Goal: Navigation & Orientation: Find specific page/section

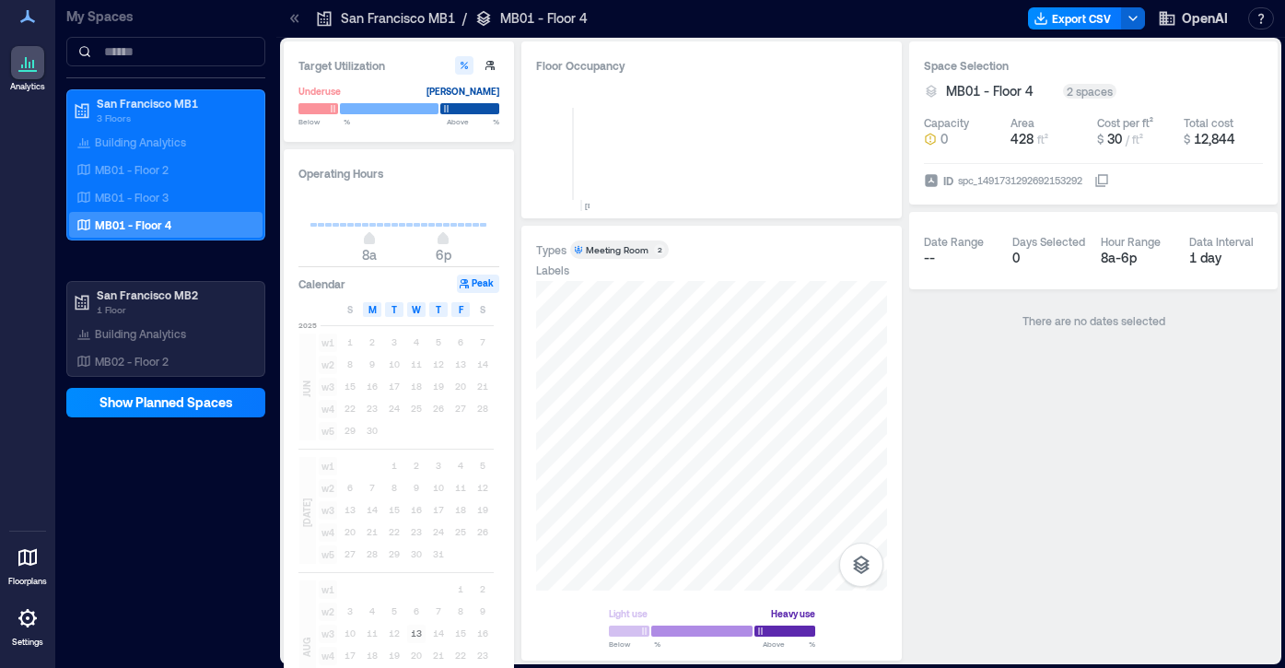
click at [29, 629] on div at bounding box center [27, 617] width 33 height 33
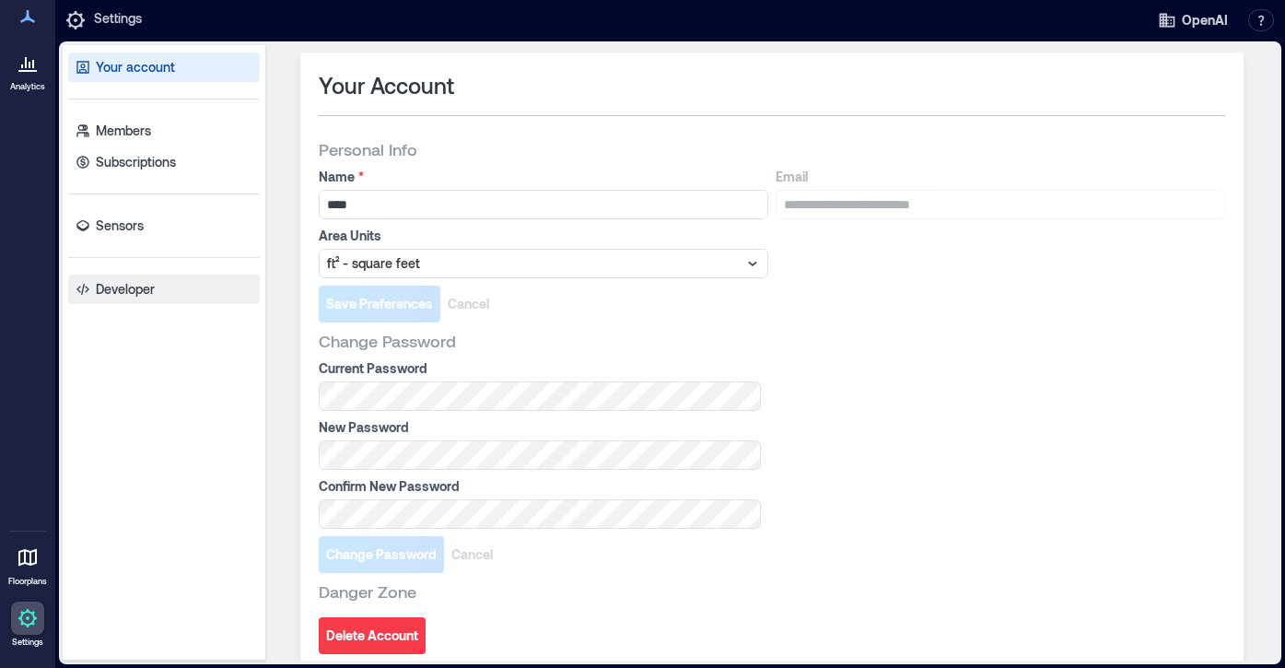
click at [110, 290] on p "Developer" at bounding box center [125, 289] width 59 height 18
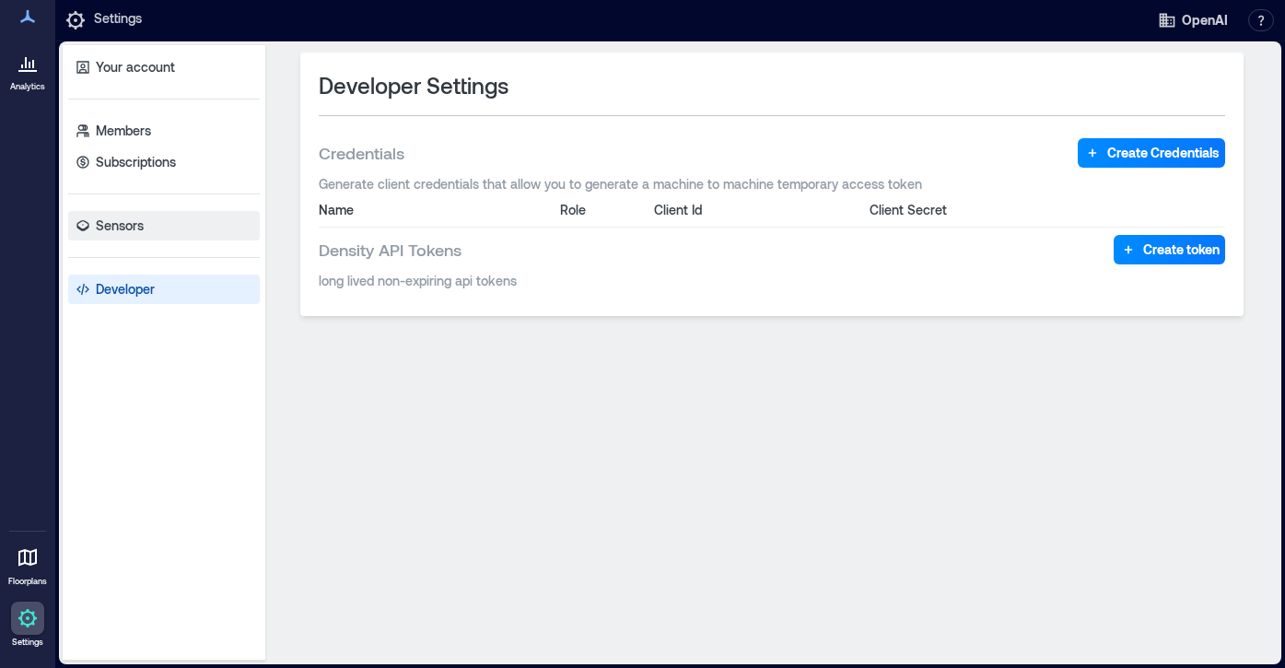
click at [133, 222] on p "Sensors" at bounding box center [120, 225] width 48 height 18
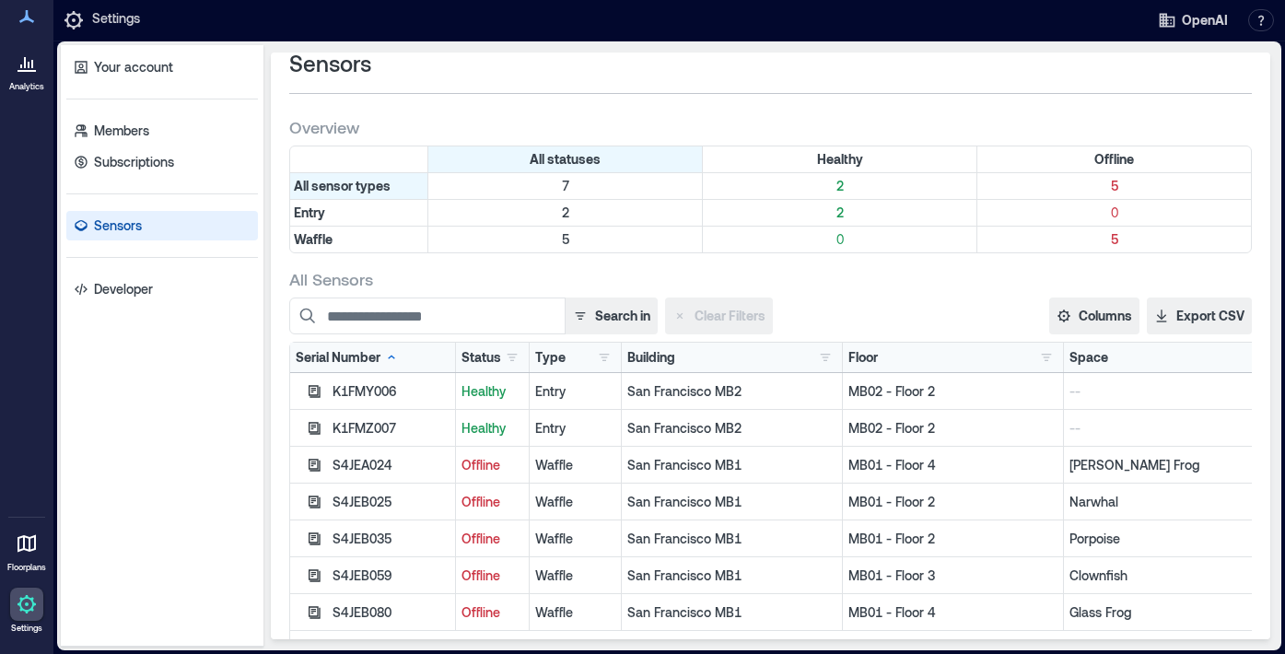
scroll to position [52, 0]
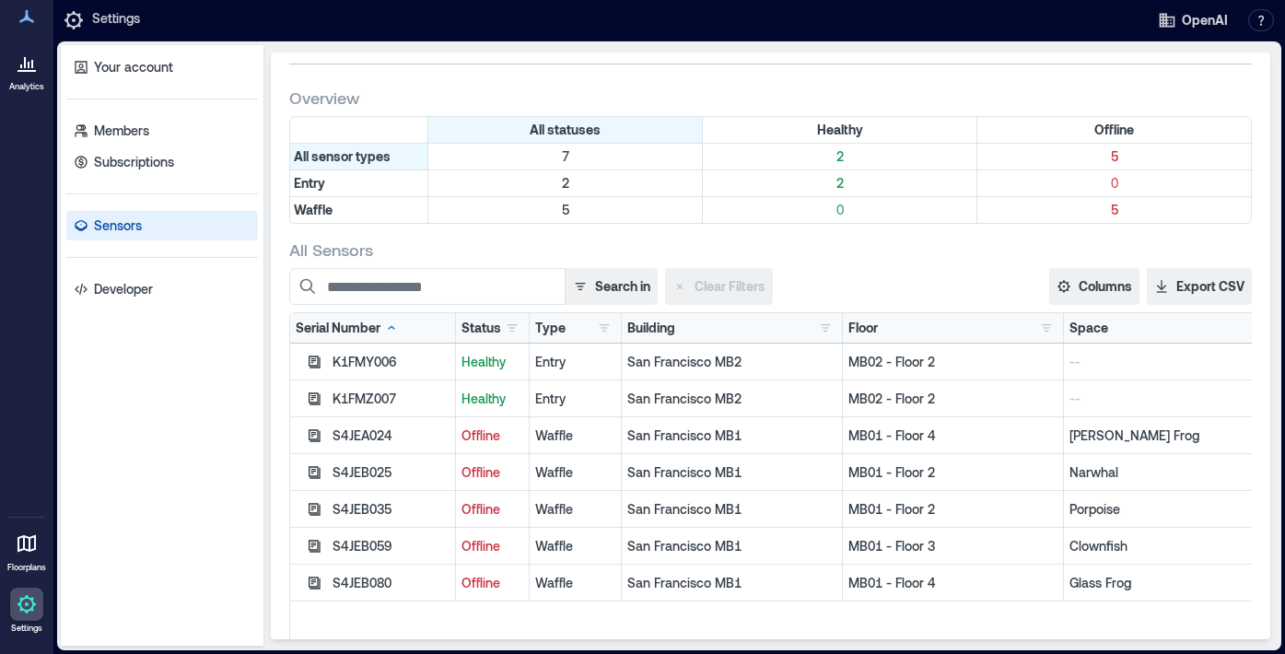
click at [373, 362] on div "K1FMY006" at bounding box center [390, 362] width 117 height 18
click at [308, 365] on button "button" at bounding box center [314, 362] width 22 height 22
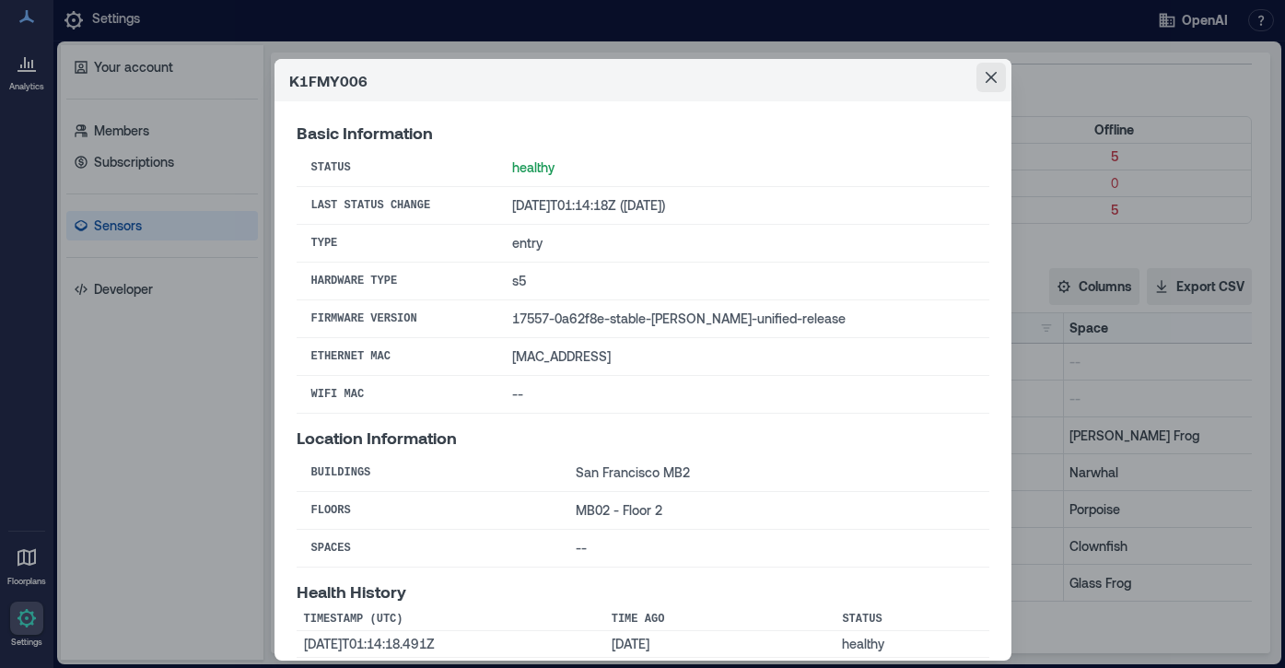
click at [985, 74] on icon "Close" at bounding box center [990, 77] width 11 height 11
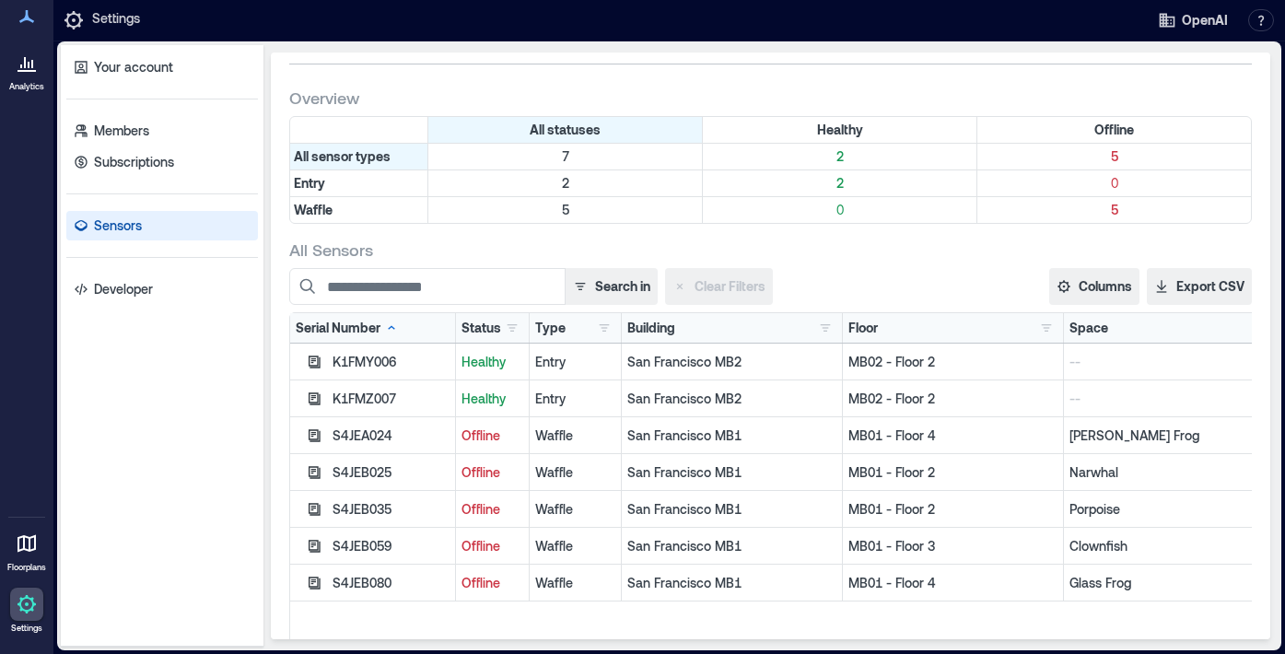
click at [29, 78] on div at bounding box center [26, 62] width 33 height 33
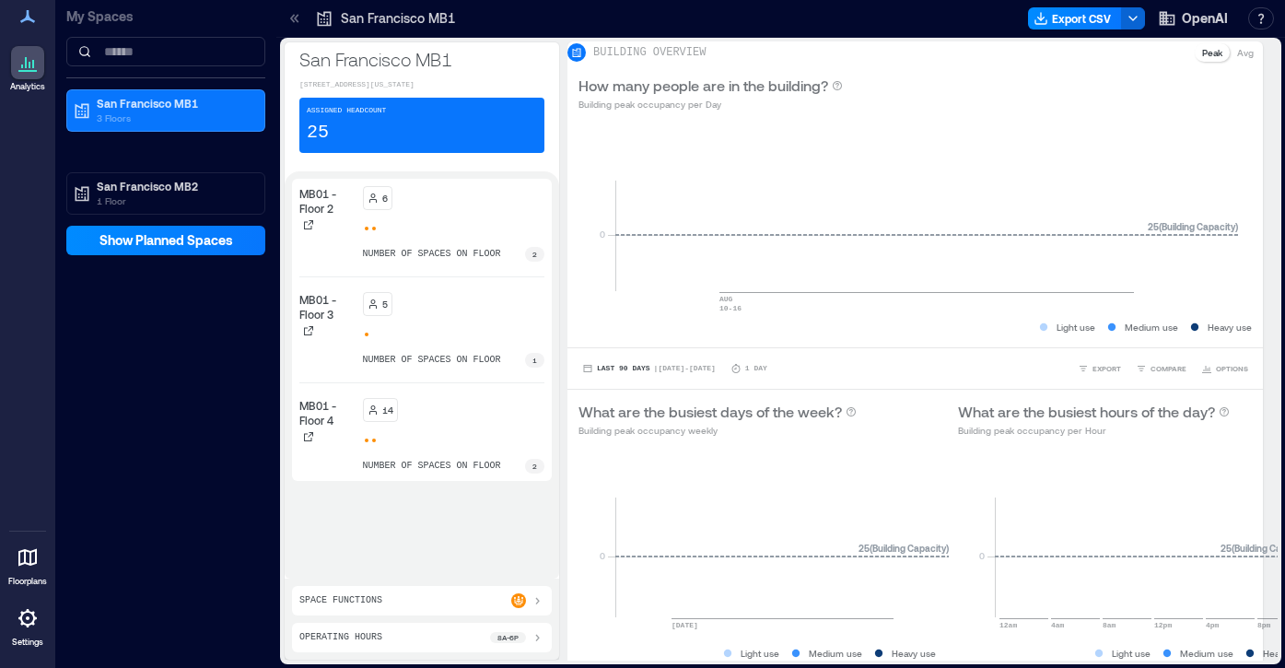
click at [434, 380] on div "MB01 - Floor 2 6 number of spaces on floor 2 MB01 - Floor 3 5 number of spaces …" at bounding box center [421, 329] width 245 height 287
click at [33, 556] on icon at bounding box center [28, 557] width 22 height 22
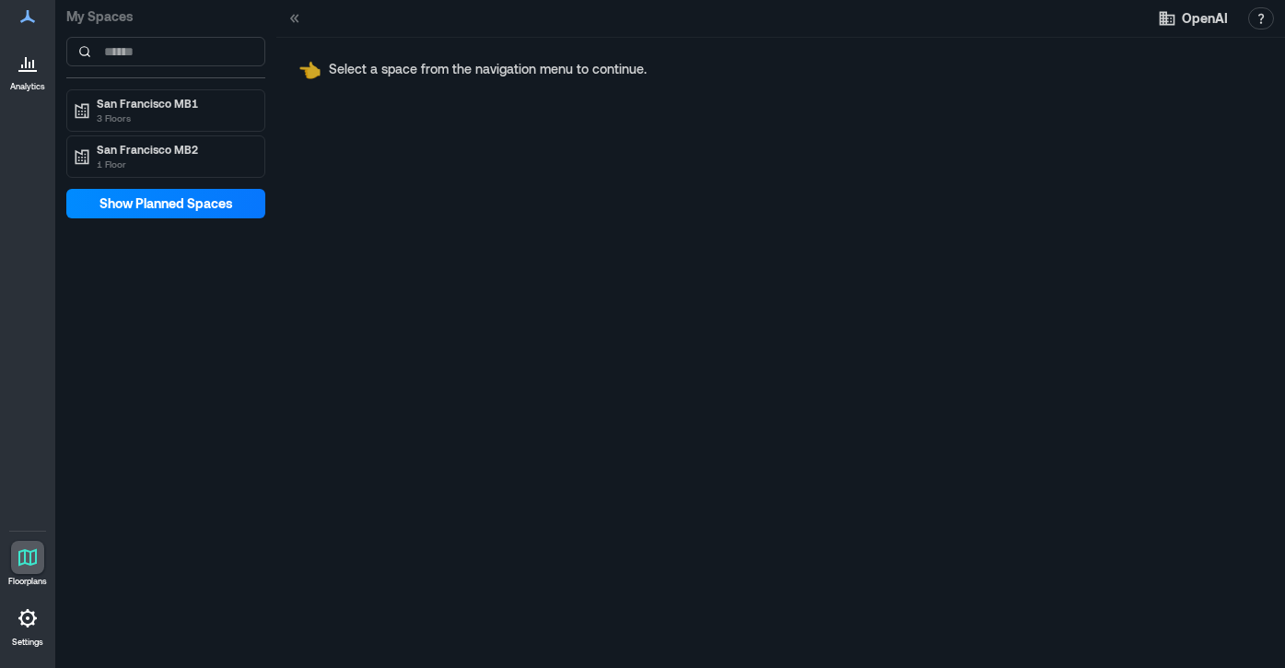
click at [29, 622] on icon at bounding box center [28, 618] width 22 height 22
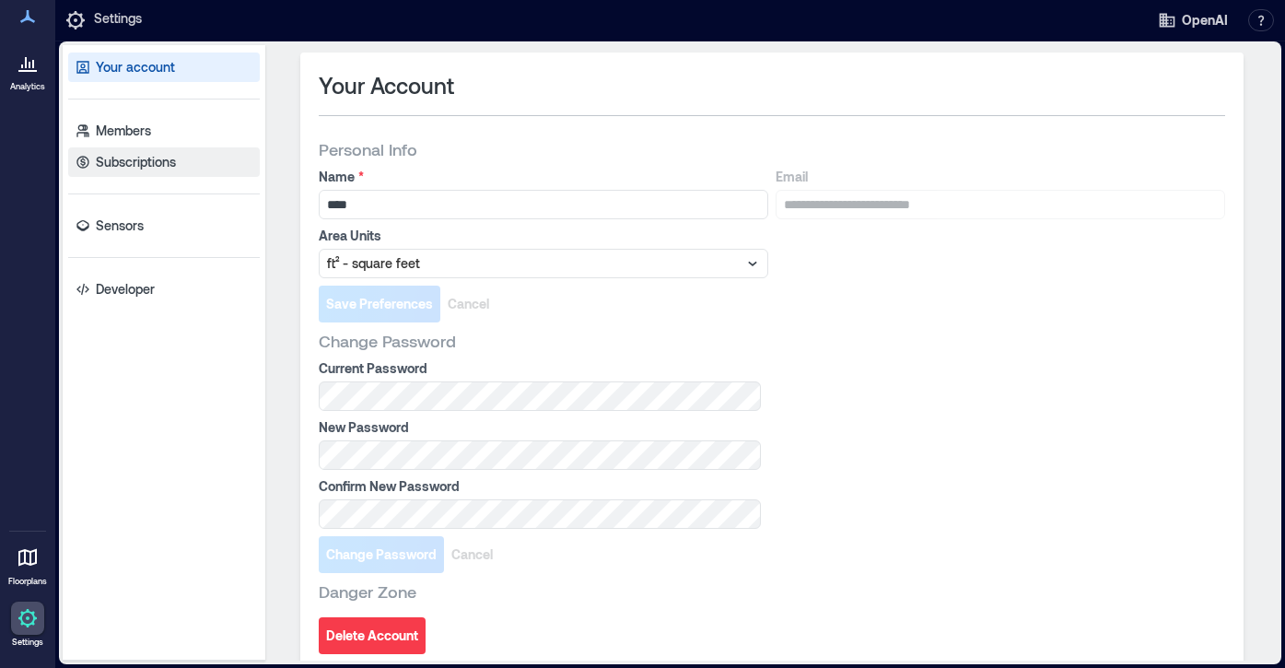
click at [143, 171] on link "Subscriptions" at bounding box center [164, 161] width 192 height 29
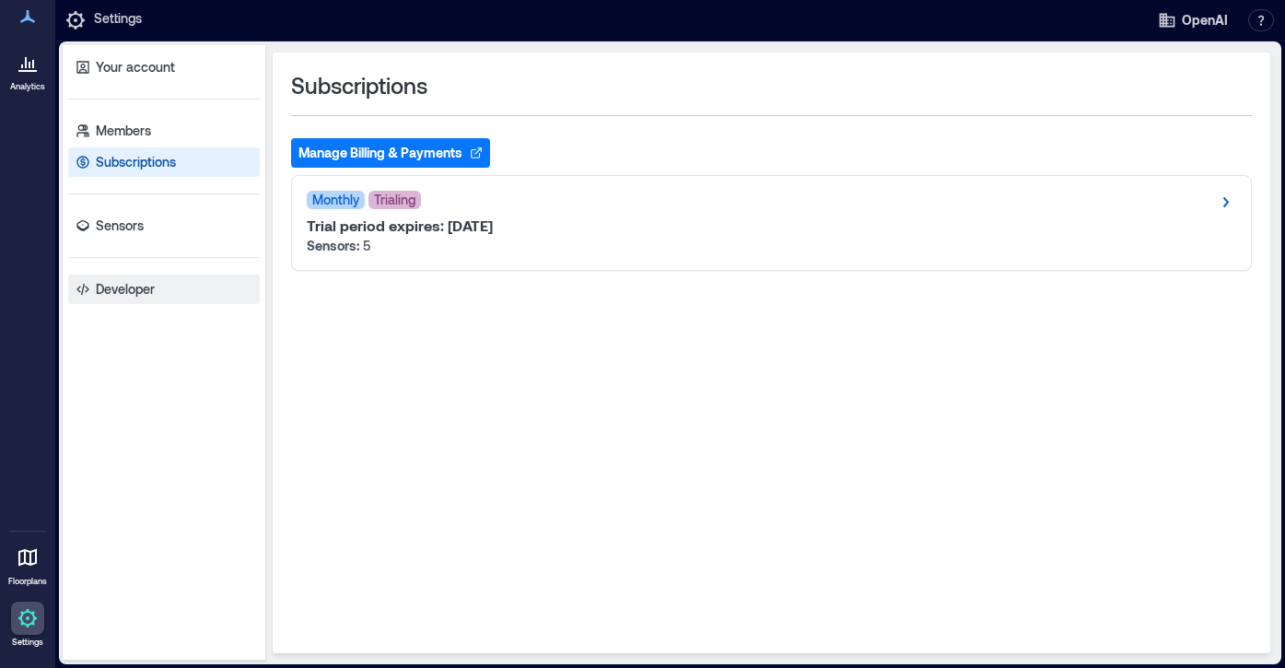
click at [125, 289] on p "Developer" at bounding box center [125, 289] width 59 height 18
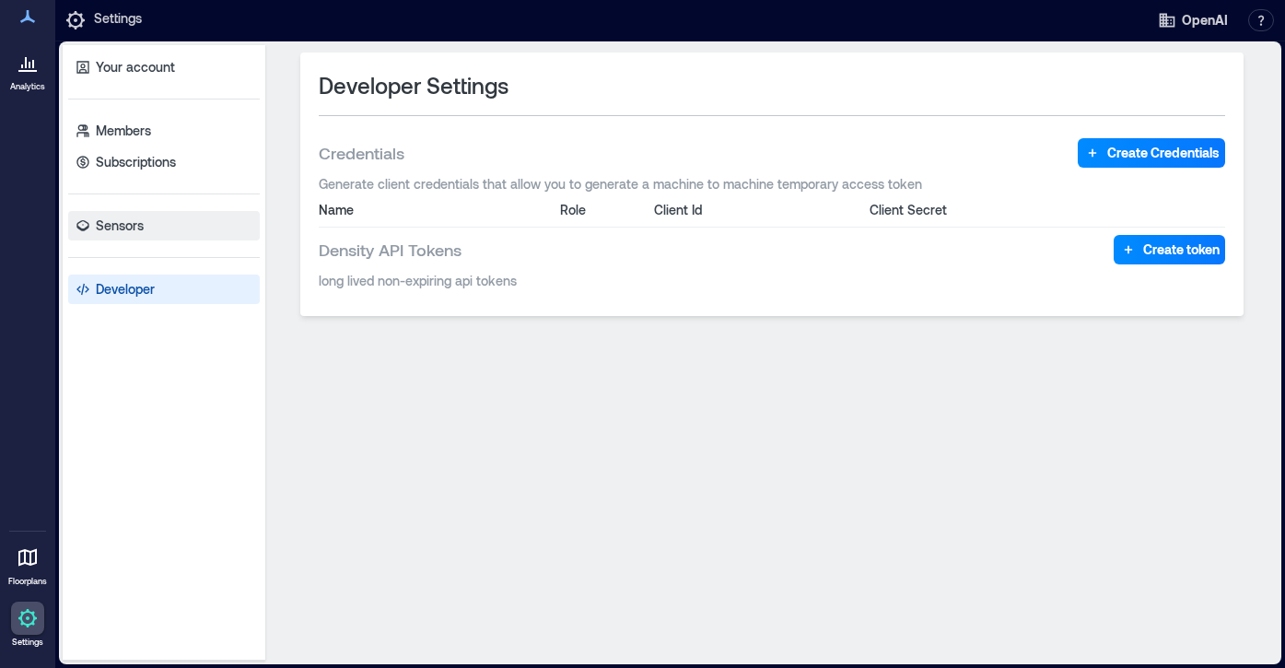
click at [124, 237] on link "Sensors" at bounding box center [164, 225] width 192 height 29
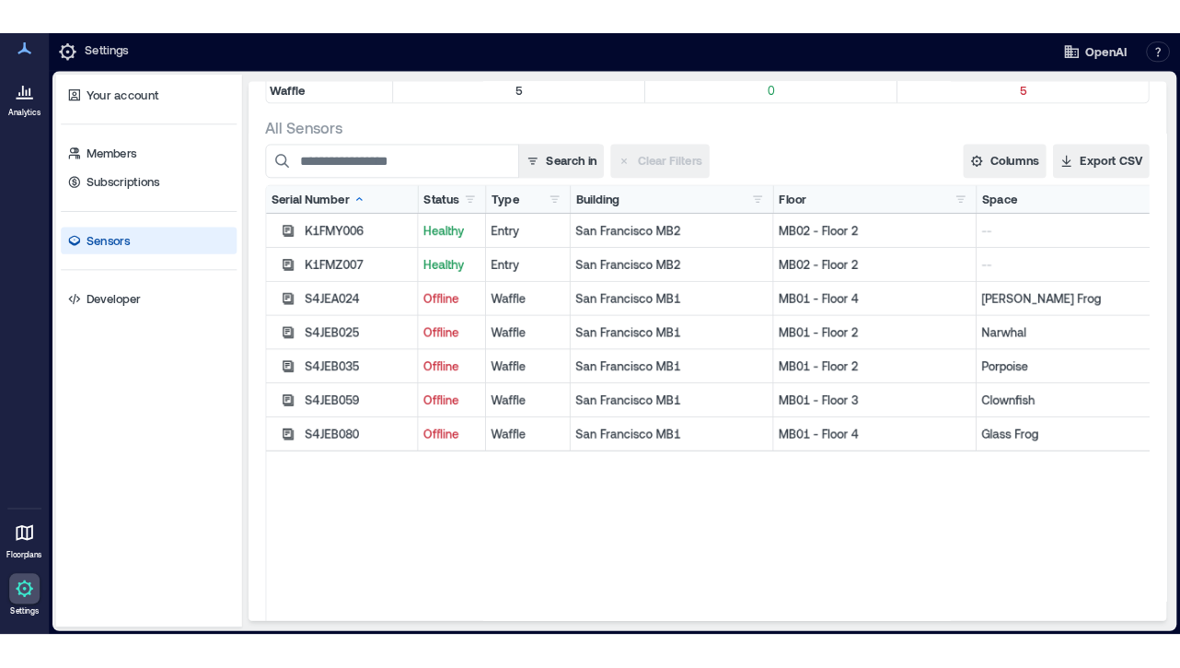
scroll to position [250, 0]
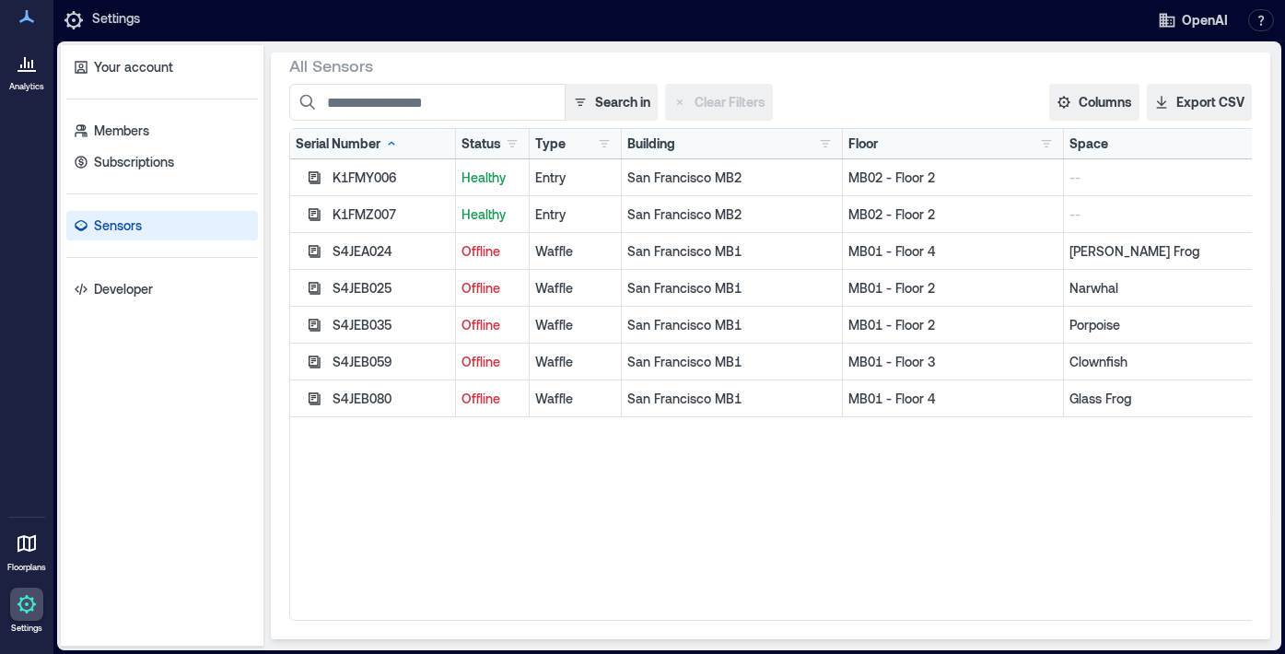
click at [19, 550] on icon at bounding box center [26, 543] width 18 height 17
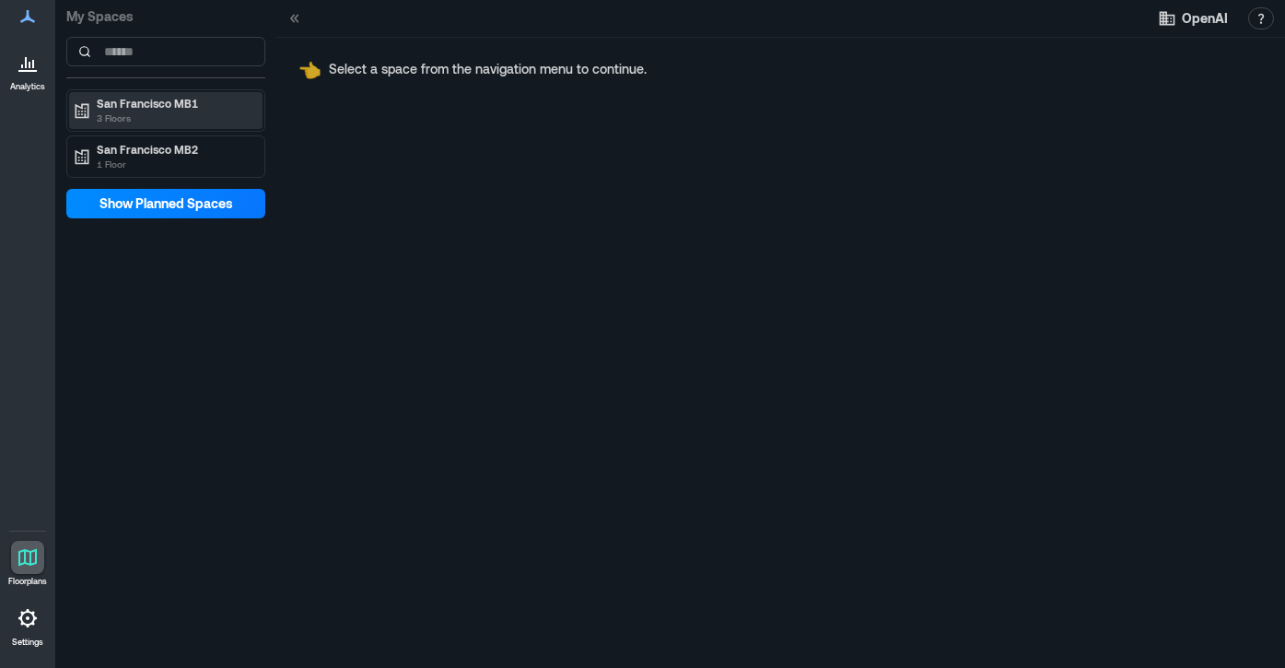
click at [203, 113] on p "3 Floors" at bounding box center [174, 117] width 155 height 15
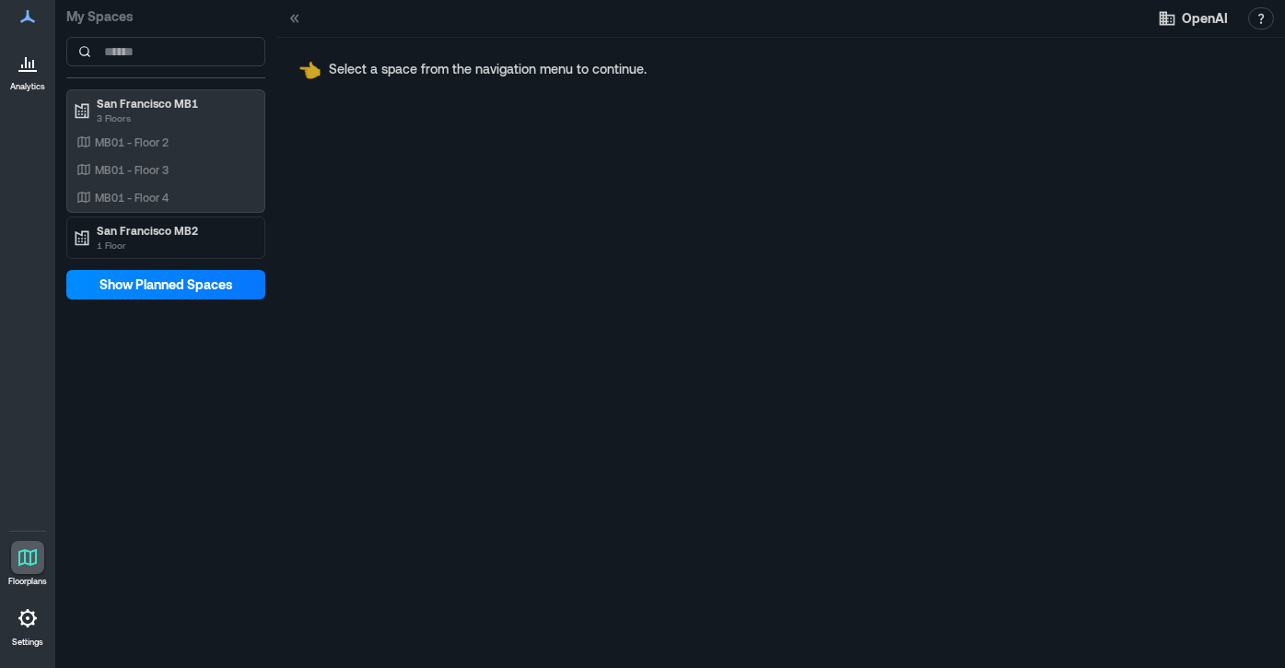
click at [17, 623] on icon at bounding box center [28, 618] width 22 height 22
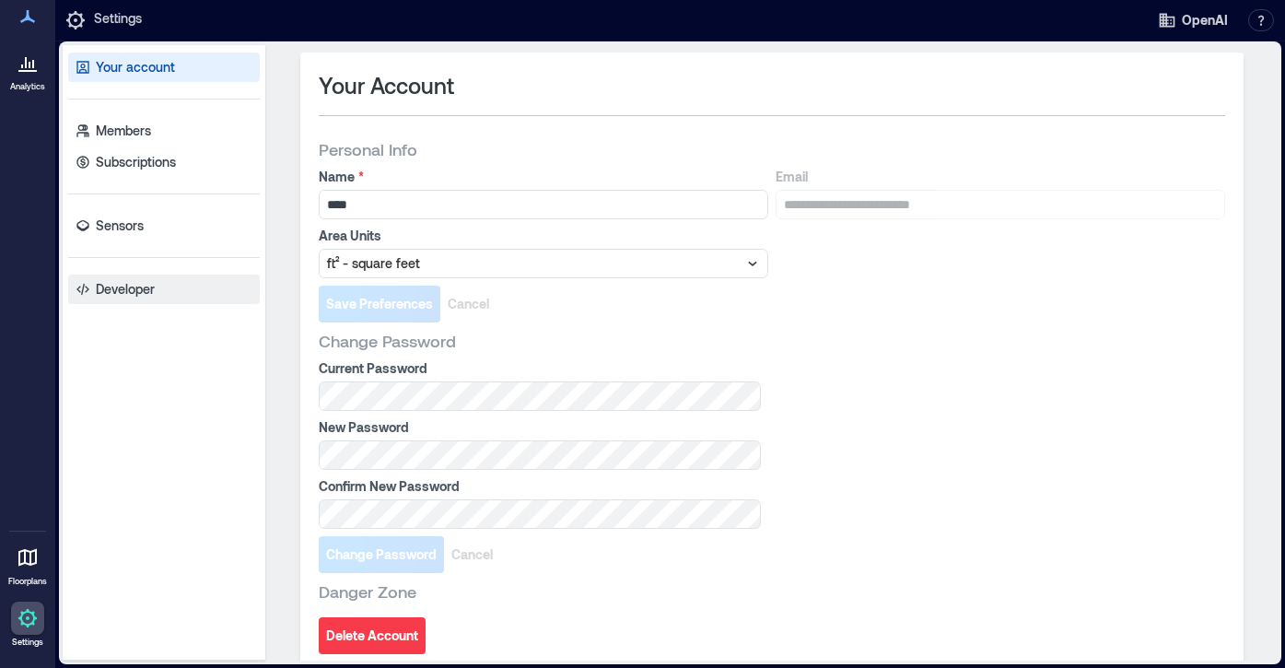
click at [145, 278] on link "Developer" at bounding box center [164, 288] width 192 height 29
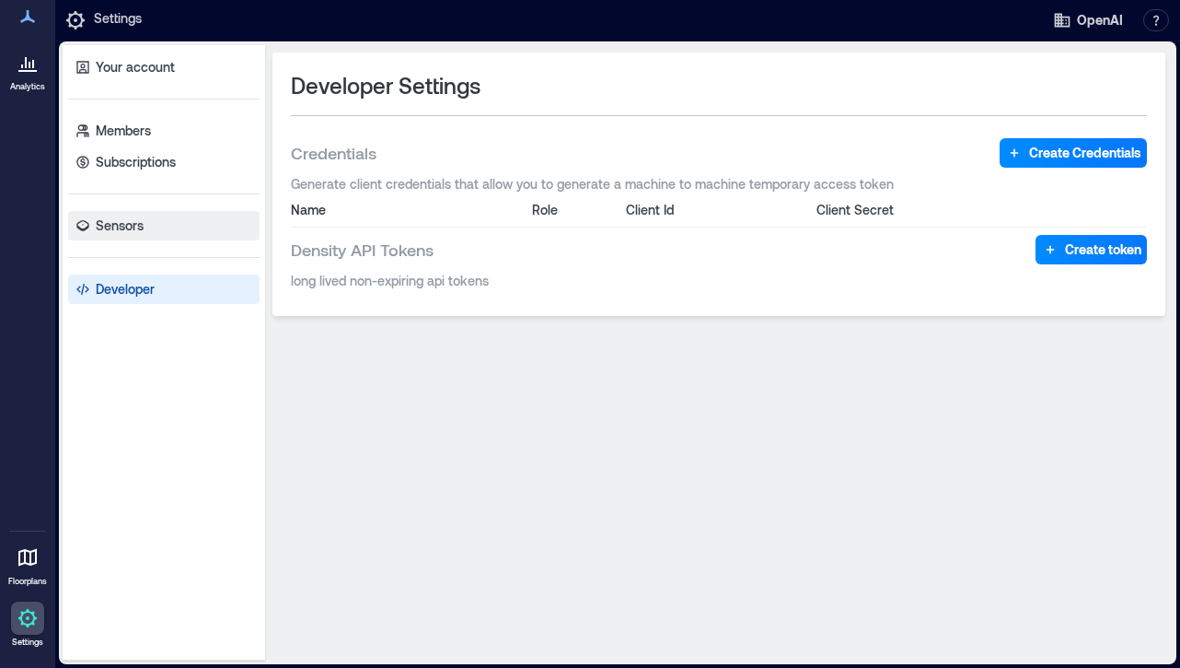
click at [132, 215] on link "Sensors" at bounding box center [164, 225] width 192 height 29
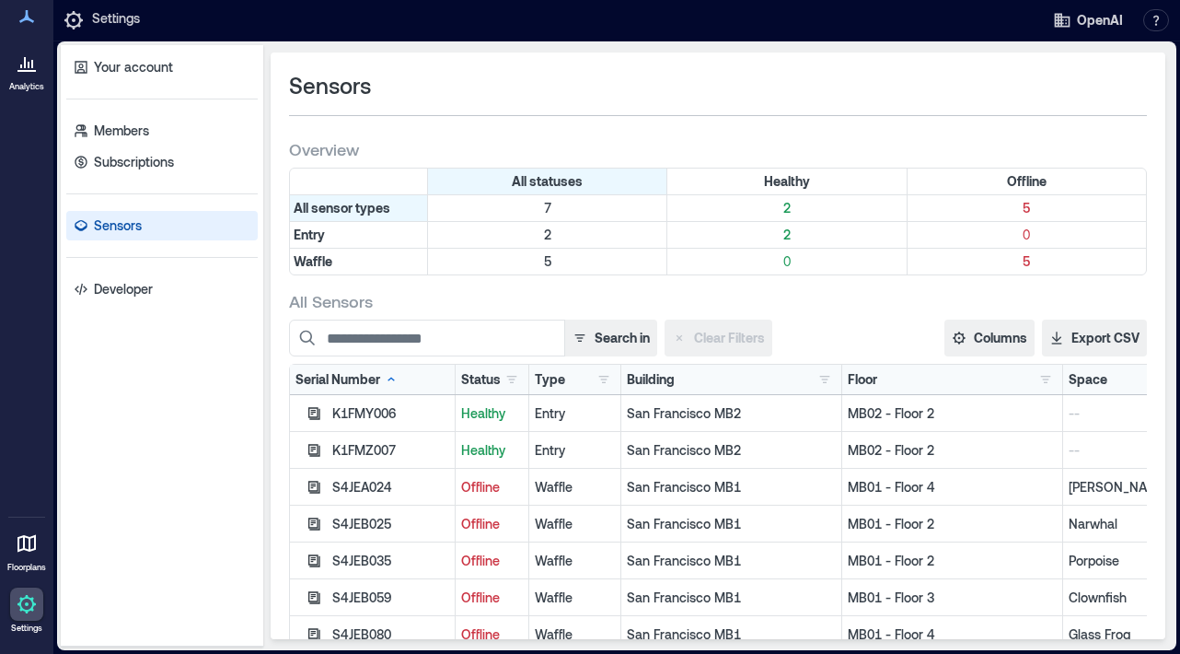
click at [155, 178] on div "Your account Members Subscriptions Sensors Developer" at bounding box center [162, 345] width 203 height 601
click at [164, 163] on p "Subscriptions" at bounding box center [134, 162] width 80 height 18
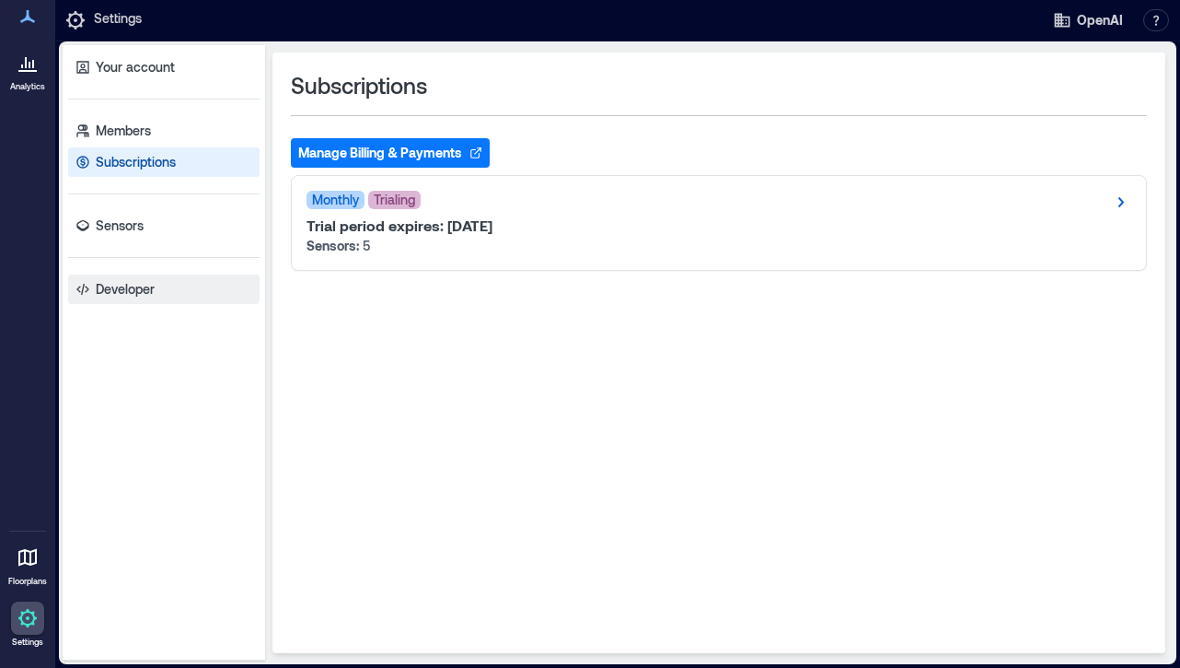
click at [134, 280] on p "Developer" at bounding box center [125, 289] width 59 height 18
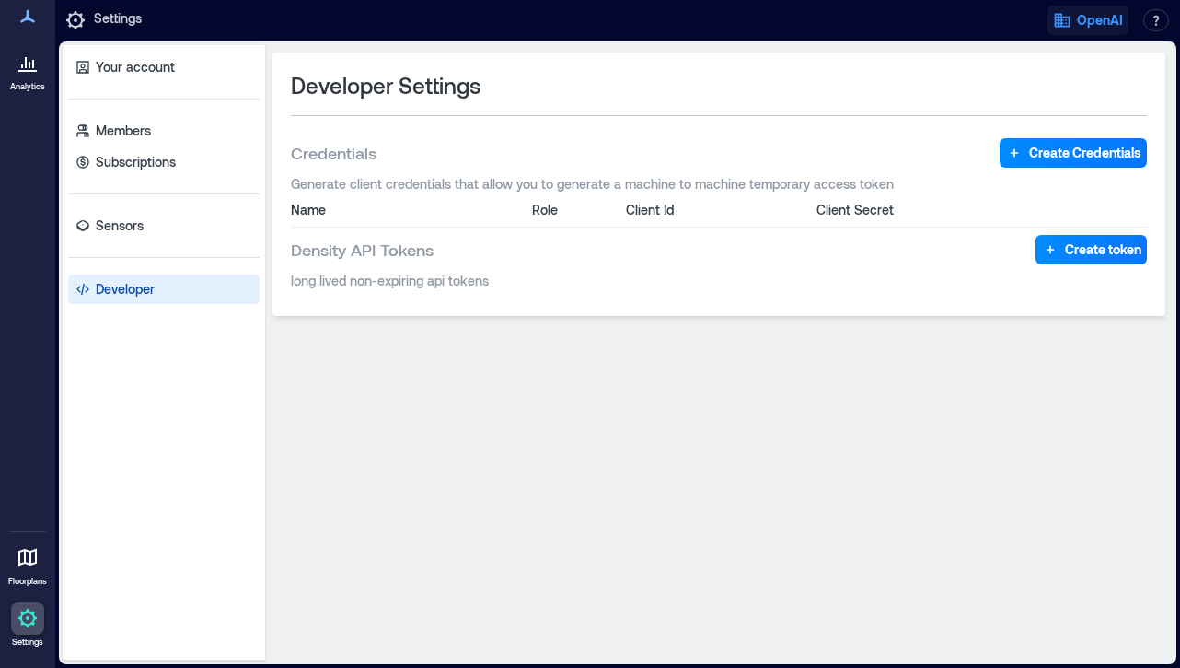
click at [1110, 27] on span "OpenAI" at bounding box center [1100, 20] width 46 height 18
click at [328, 401] on div "Developer Settings Credentials Create Credentials Generate client credentials t…" at bounding box center [719, 352] width 893 height 600
click at [17, 631] on div at bounding box center [27, 617] width 33 height 33
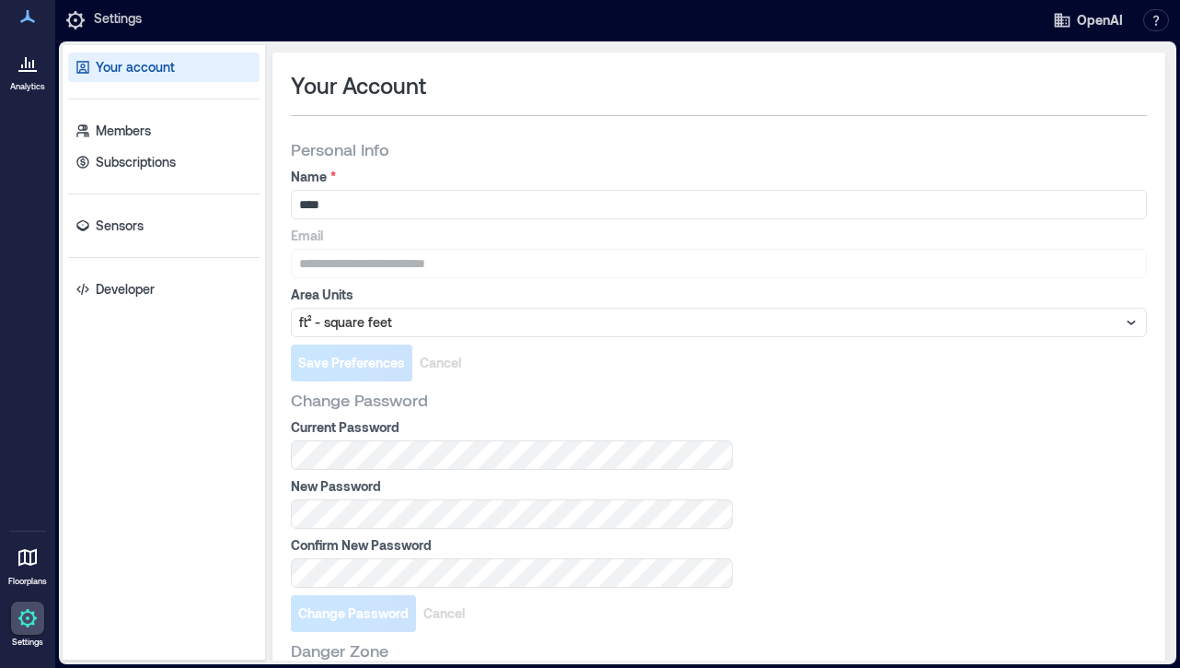
click at [35, 552] on icon at bounding box center [27, 557] width 18 height 17
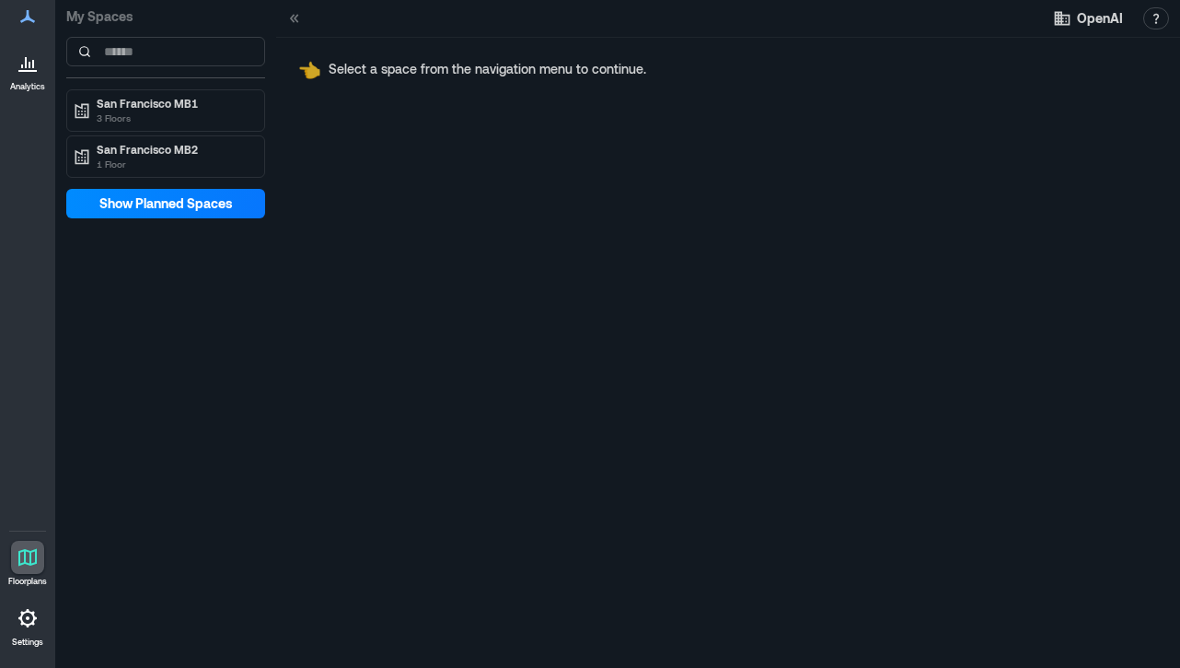
click at [23, 72] on icon at bounding box center [27, 71] width 18 height 2
